Goal: Task Accomplishment & Management: Manage account settings

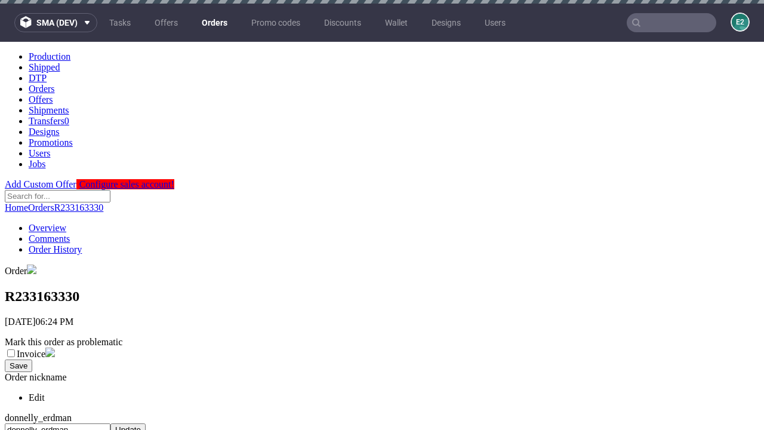
scroll to position [493, 0]
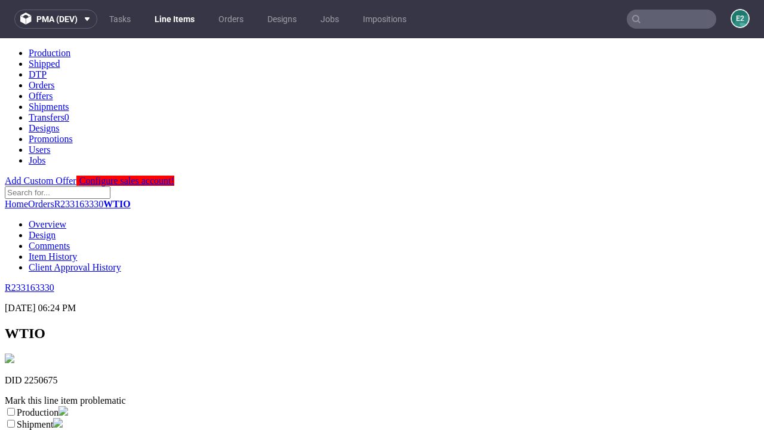
scroll to position [210, 0]
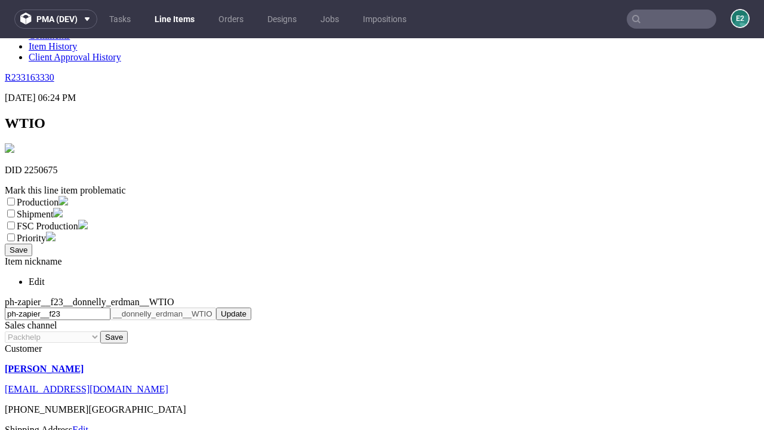
select select "dtp_ca_needed"
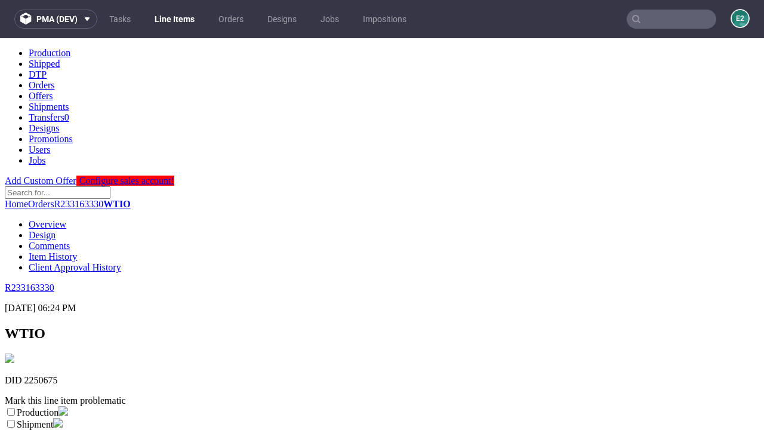
scroll to position [0, 0]
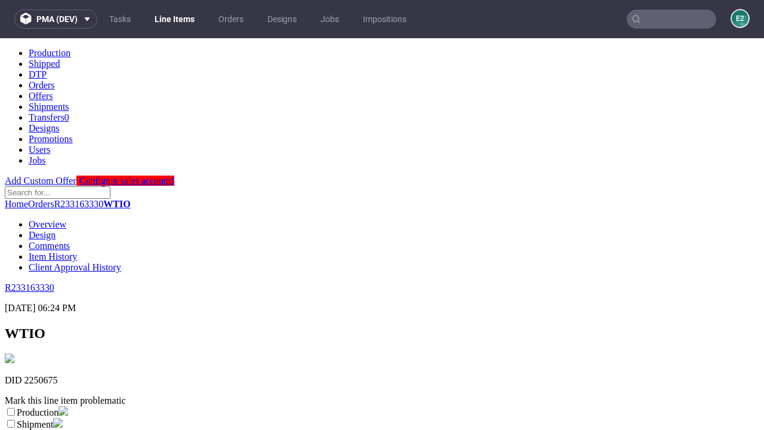
checkbox input "true"
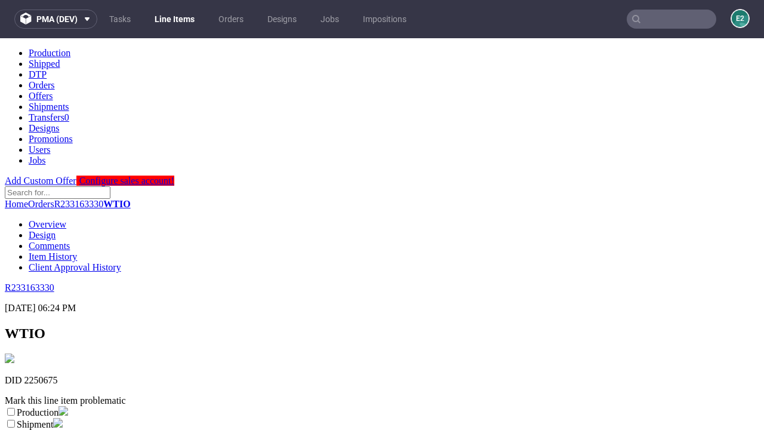
scroll to position [11, 0]
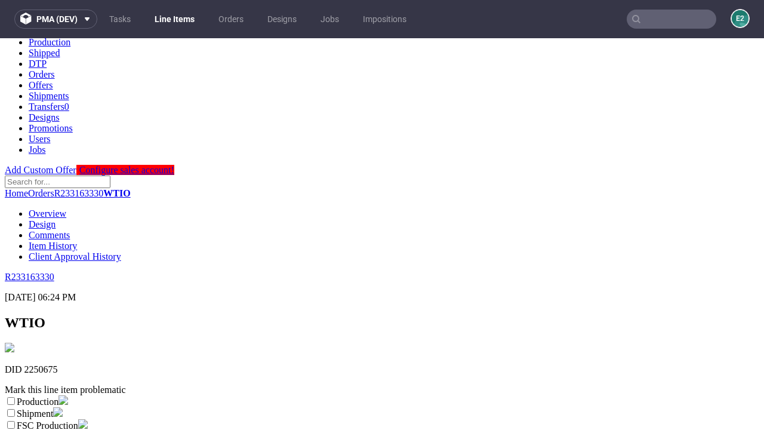
type textarea "test"
